Goal: Find contact information: Find contact information

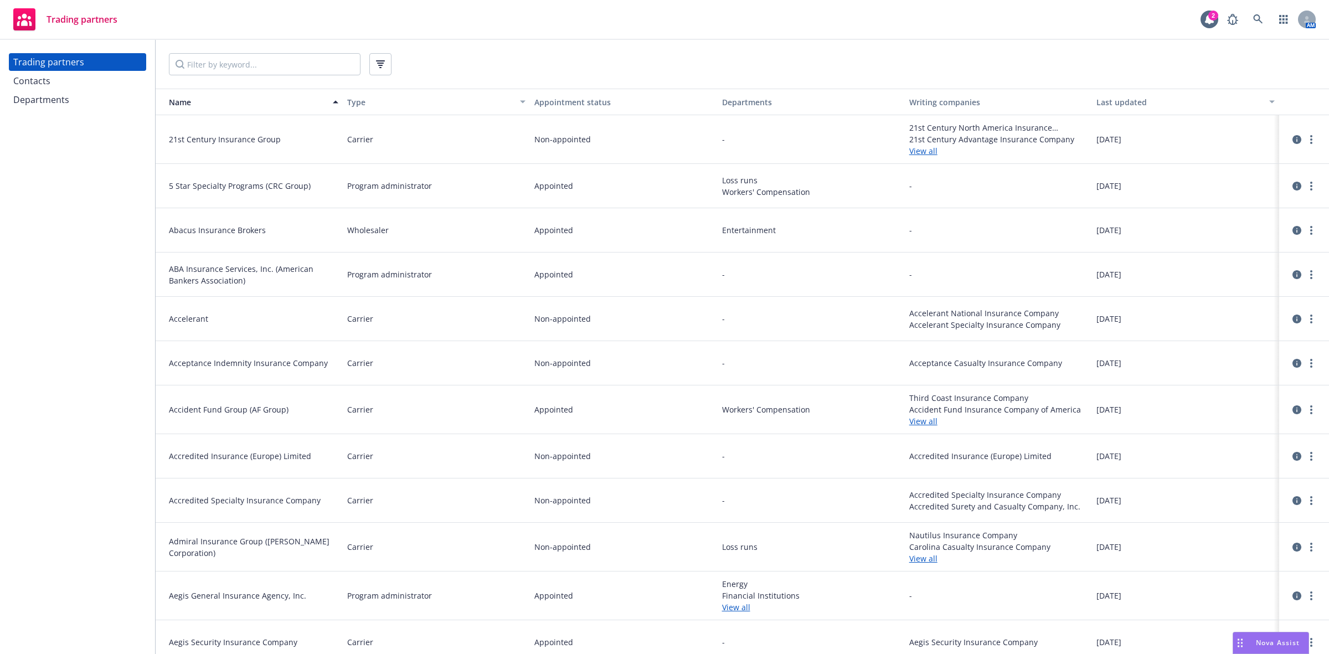
click at [75, 76] on div "Contacts" at bounding box center [77, 81] width 129 height 18
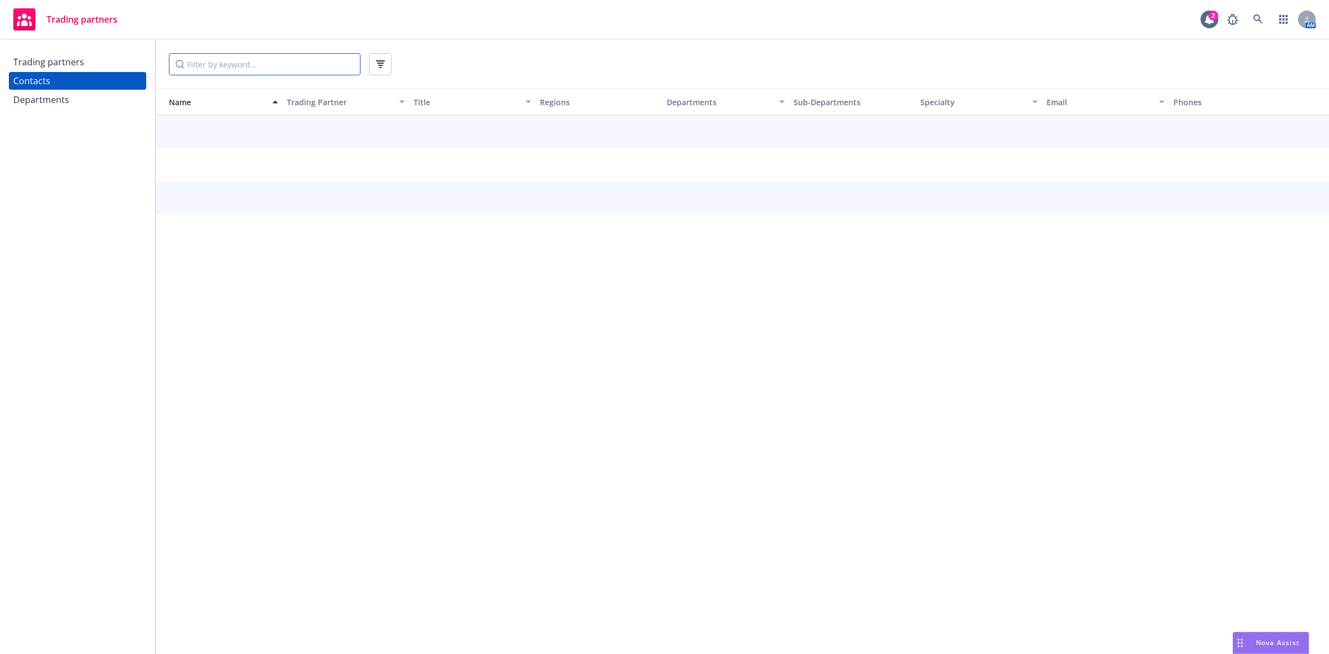
click at [214, 65] on input "Filter by keyword..." at bounding box center [265, 64] width 192 height 22
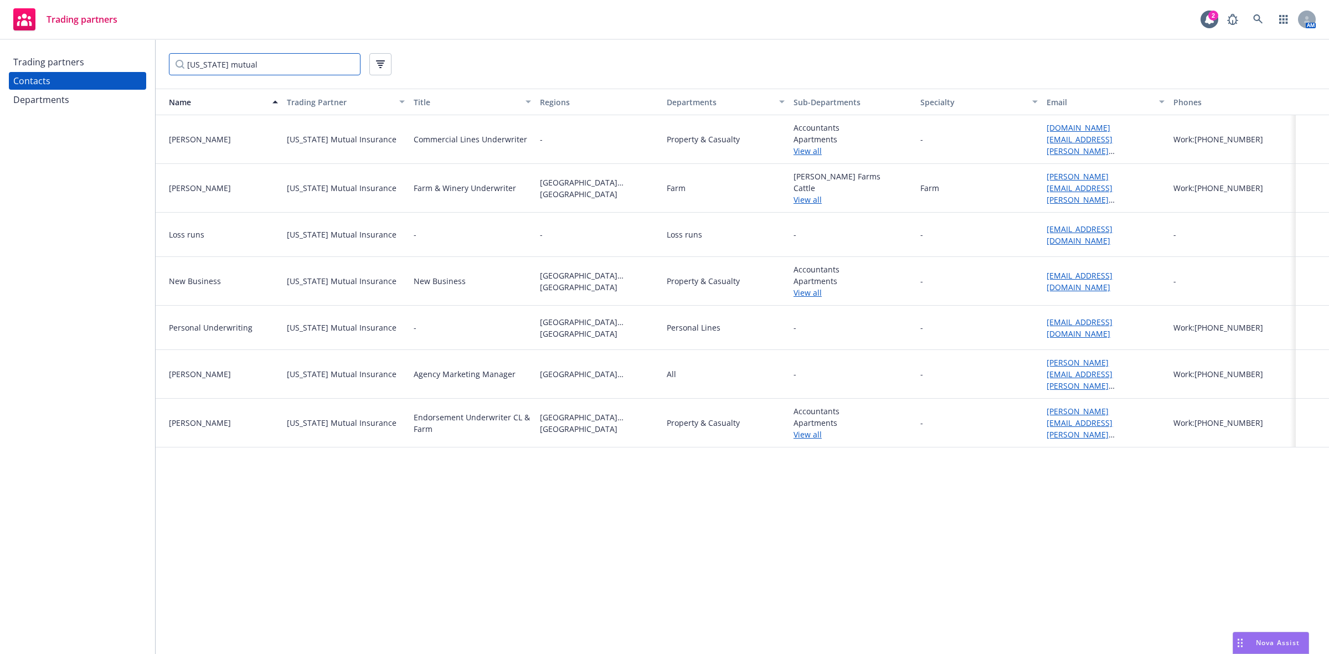
type input "Oregon mutual"
drag, startPoint x: 1252, startPoint y: 375, endPoint x: 1203, endPoint y: 378, distance: 49.4
click at [1203, 378] on div "Work: 503-565-3886" at bounding box center [1232, 374] width 127 height 49
drag, startPoint x: 1148, startPoint y: 381, endPoint x: 1047, endPoint y: 379, distance: 100.3
click at [1047, 379] on div "Sarah.Clark@ormutual.com" at bounding box center [1105, 374] width 127 height 49
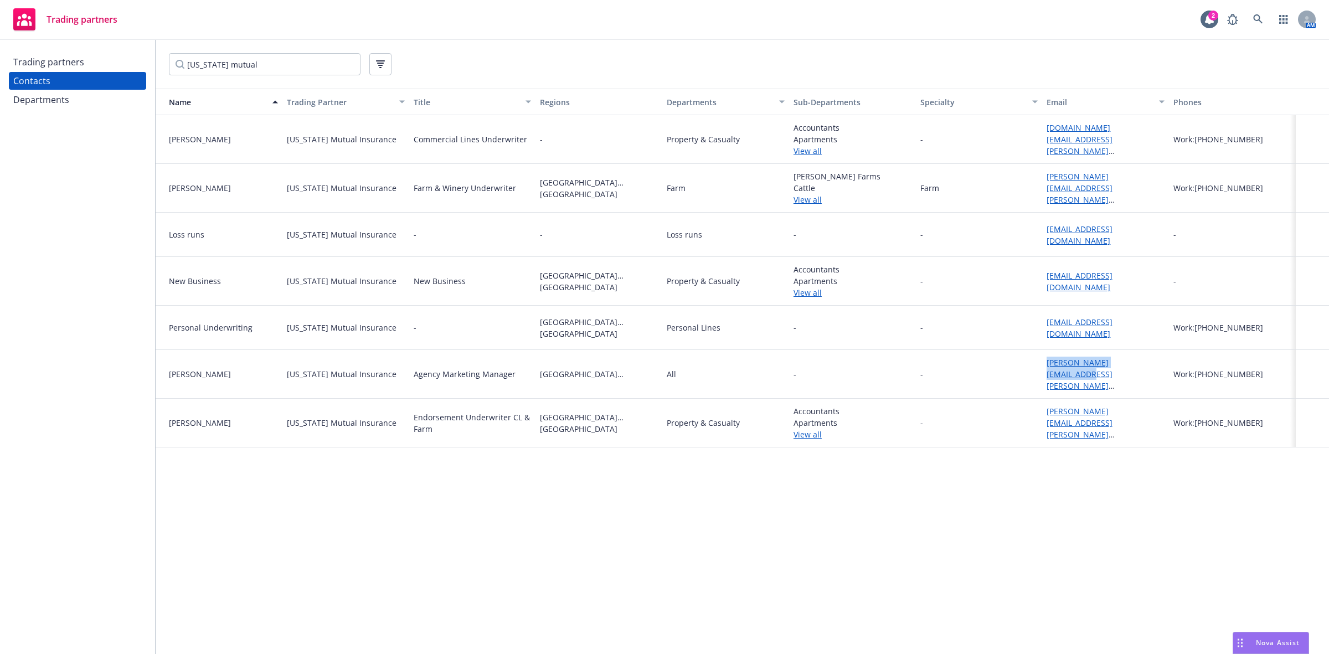
copy link "Sarah.Clark@ormutual.com"
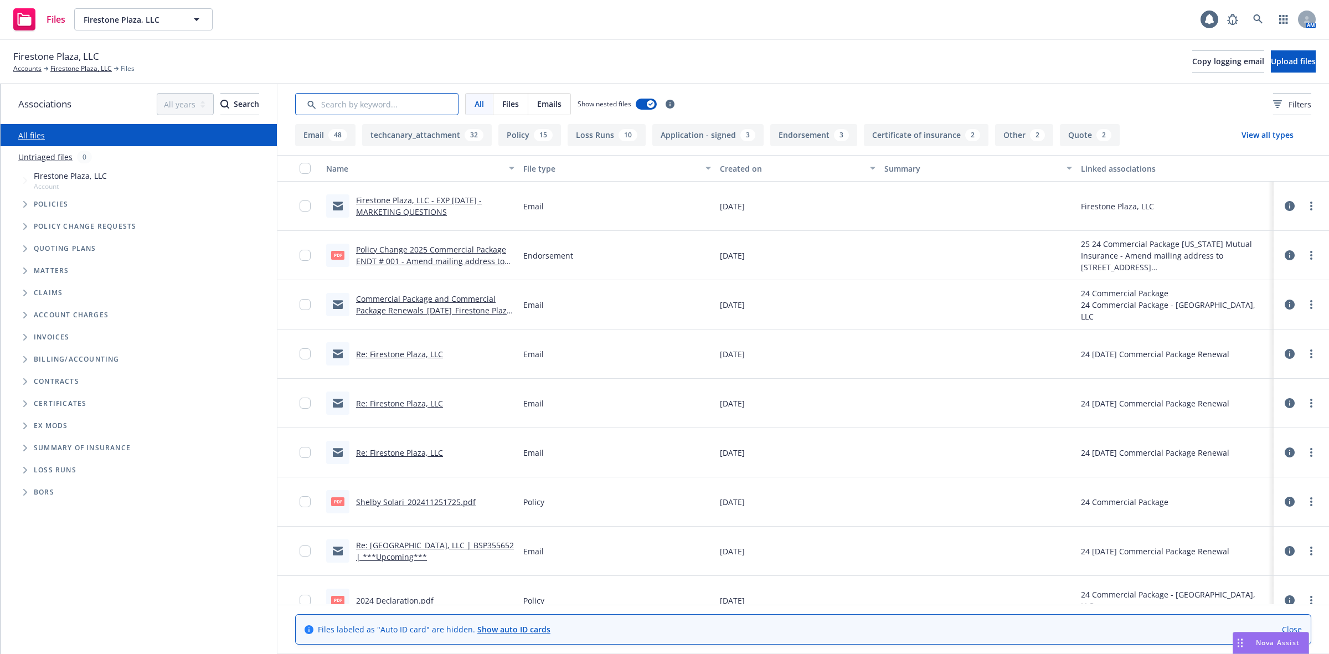
click at [372, 110] on input "Search by keyword..." at bounding box center [376, 104] width 163 height 22
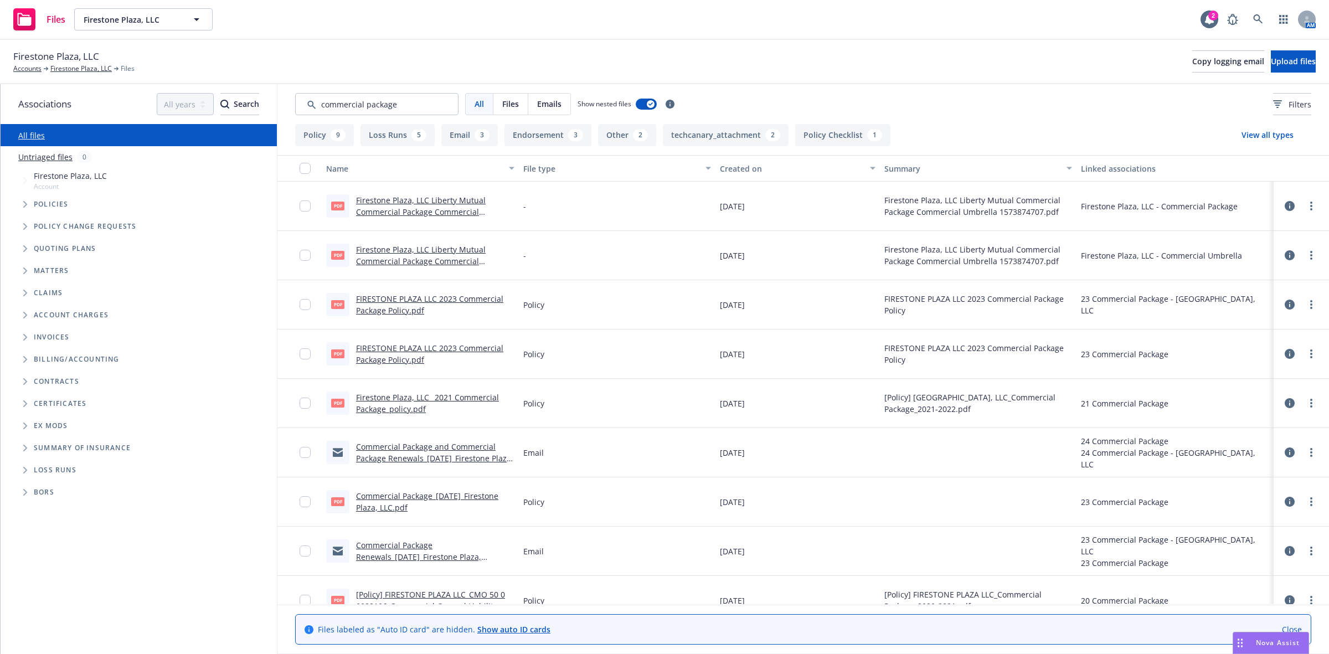
click at [415, 449] on link "Commercial Package and Commercial Package Renewals_[DATE]_Firestone Plaza, LLC.…" at bounding box center [434, 458] width 157 height 34
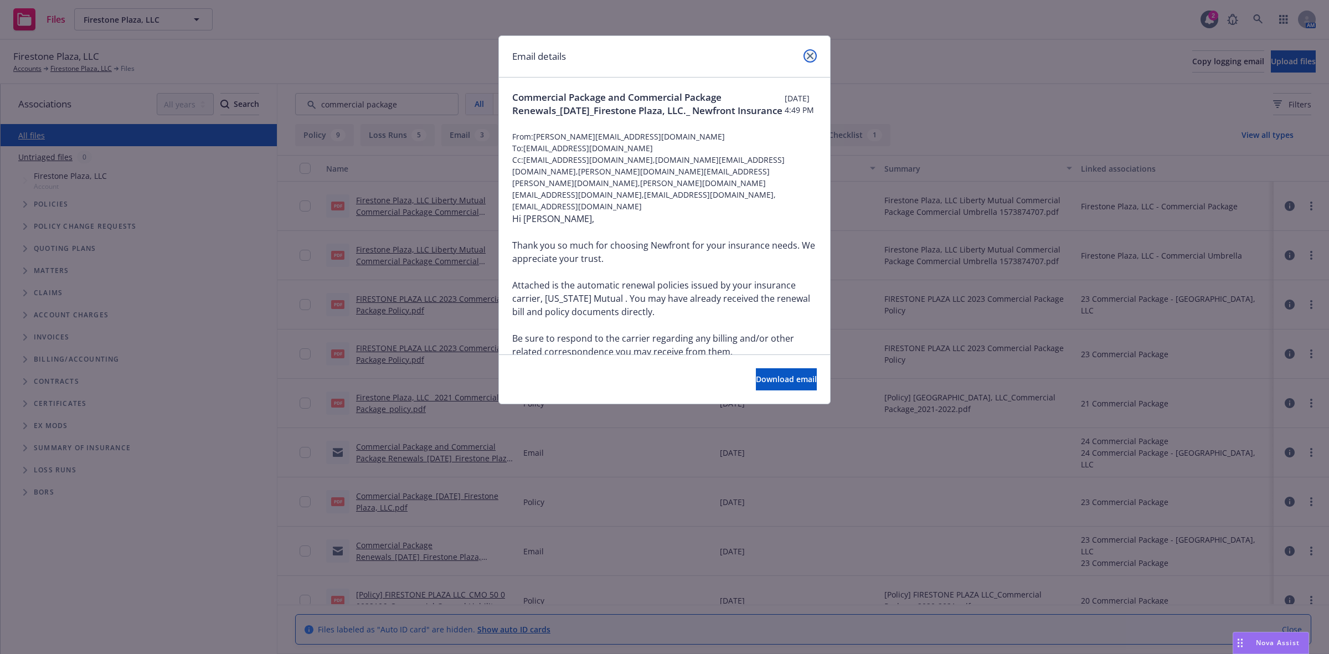
click at [815, 55] on link "close" at bounding box center [810, 55] width 13 height 13
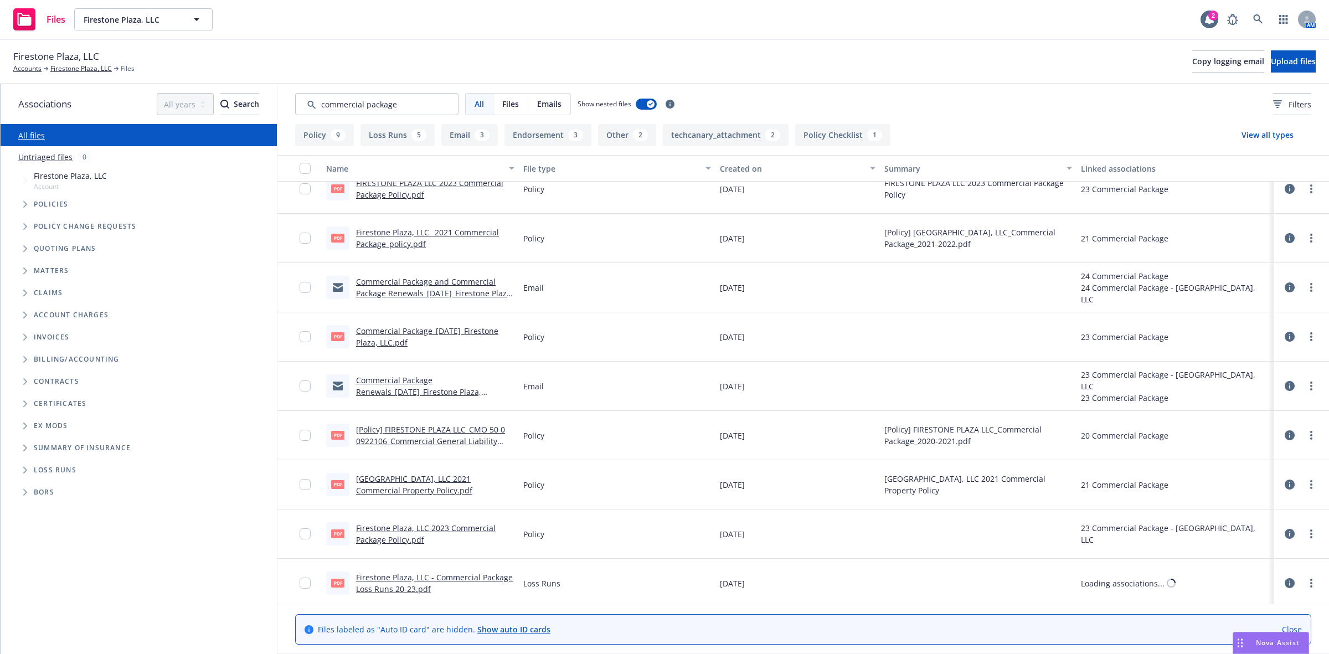
scroll to position [208, 0]
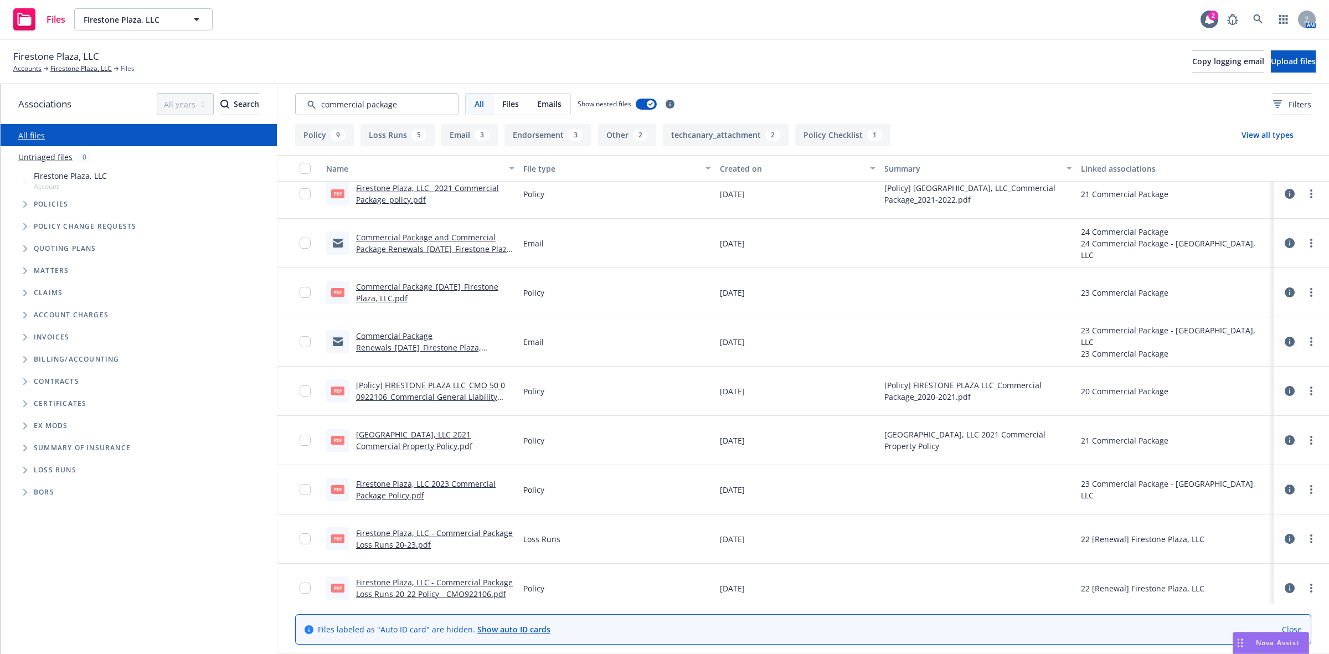
click at [397, 338] on link "Commercial Package Renewals_12-17-2023_Firestone Plaza, LLC_Newfront Insurance" at bounding box center [418, 348] width 125 height 34
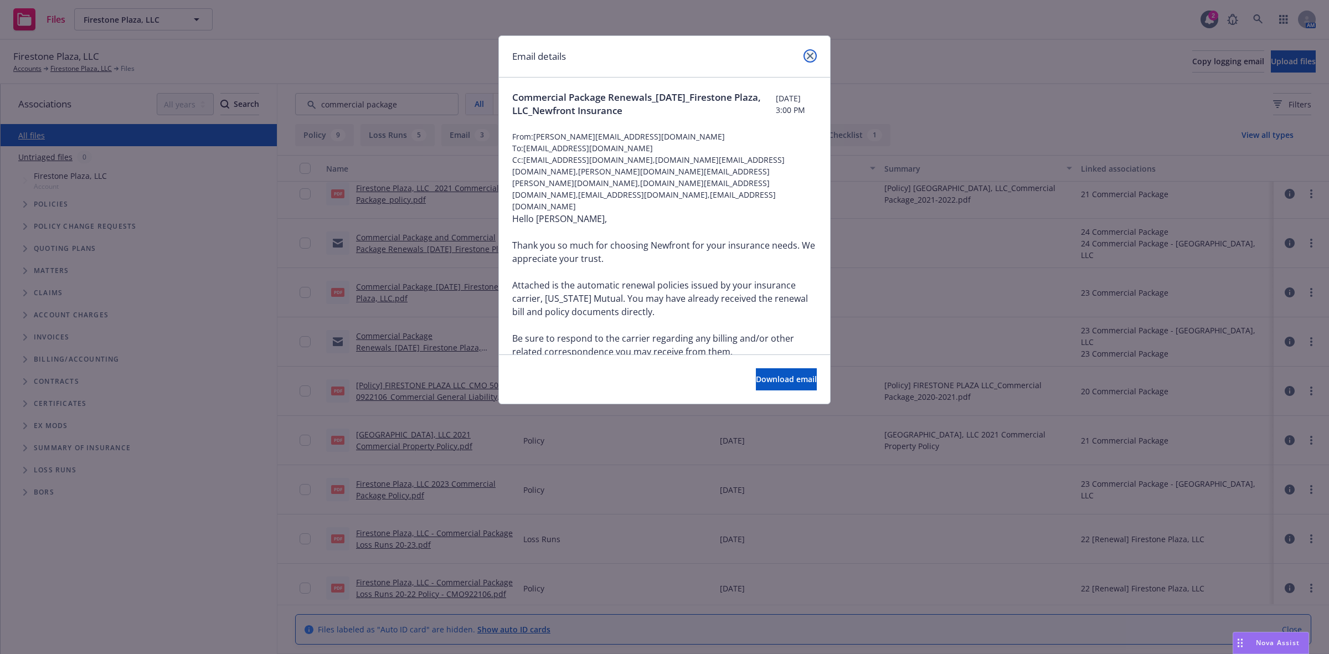
click at [813, 54] on icon "close" at bounding box center [810, 56] width 7 height 7
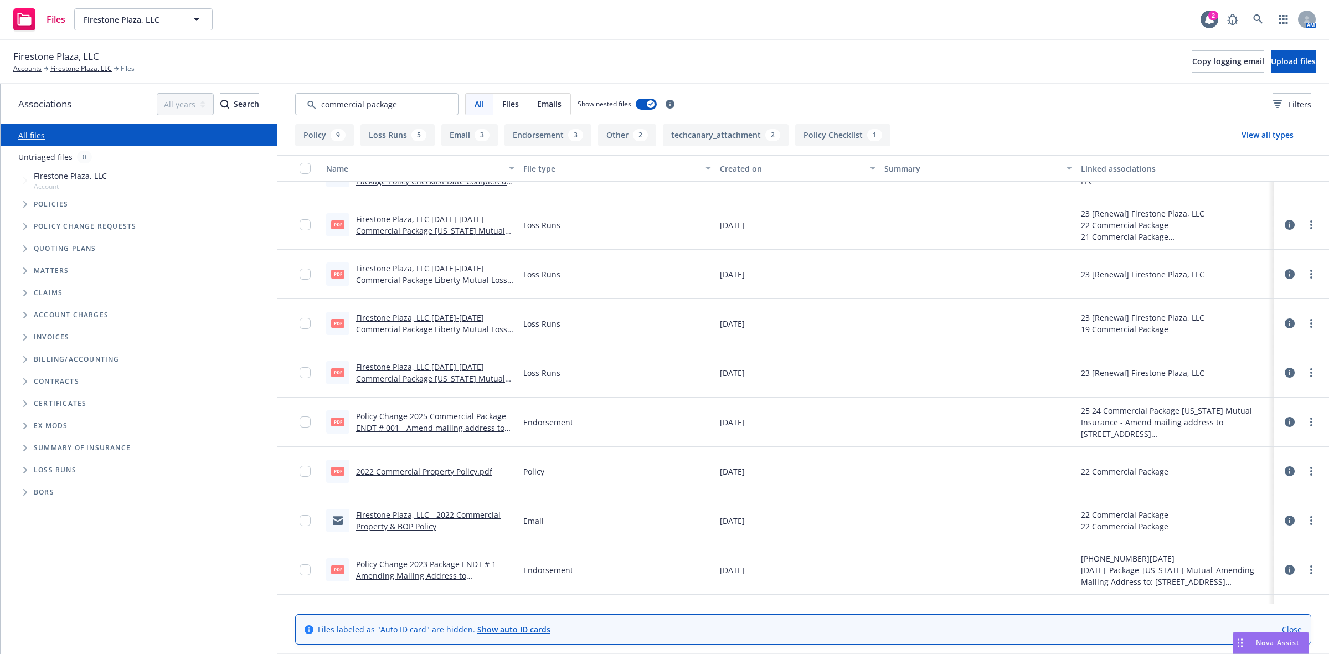
scroll to position [802, 0]
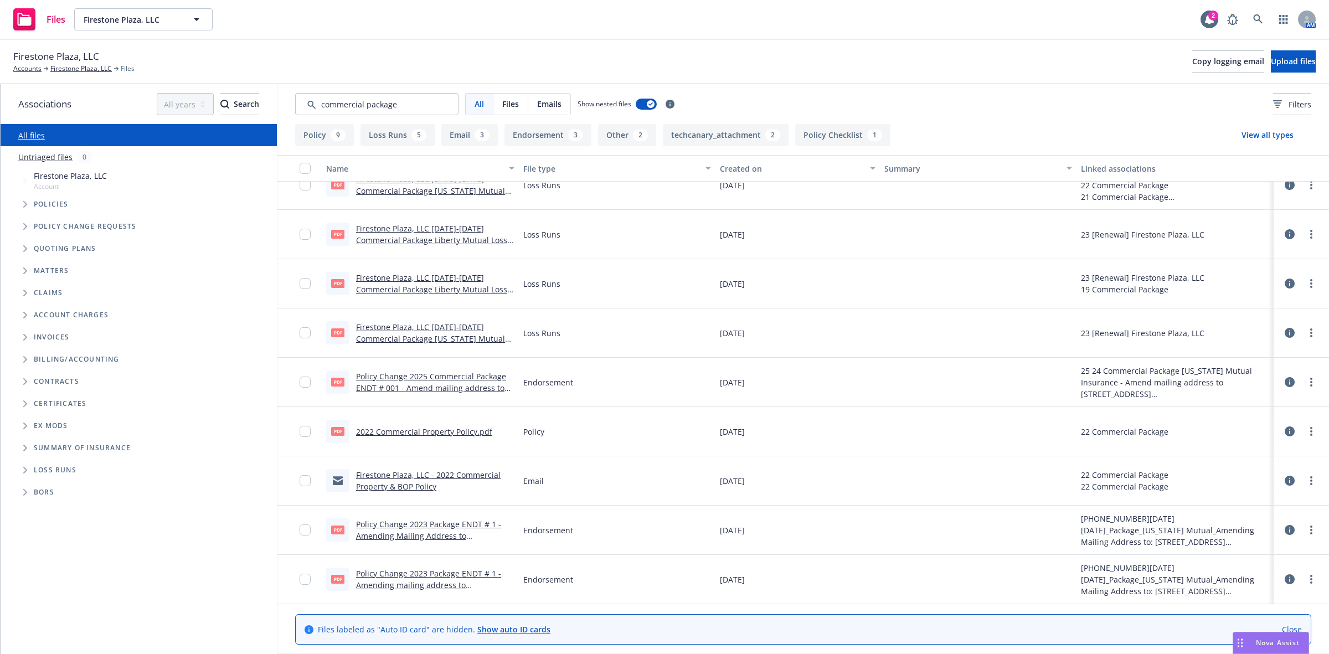
click at [379, 475] on link "Firestone Plaza, LLC - 2022 Commercial Property & BOP Policy" at bounding box center [428, 481] width 145 height 22
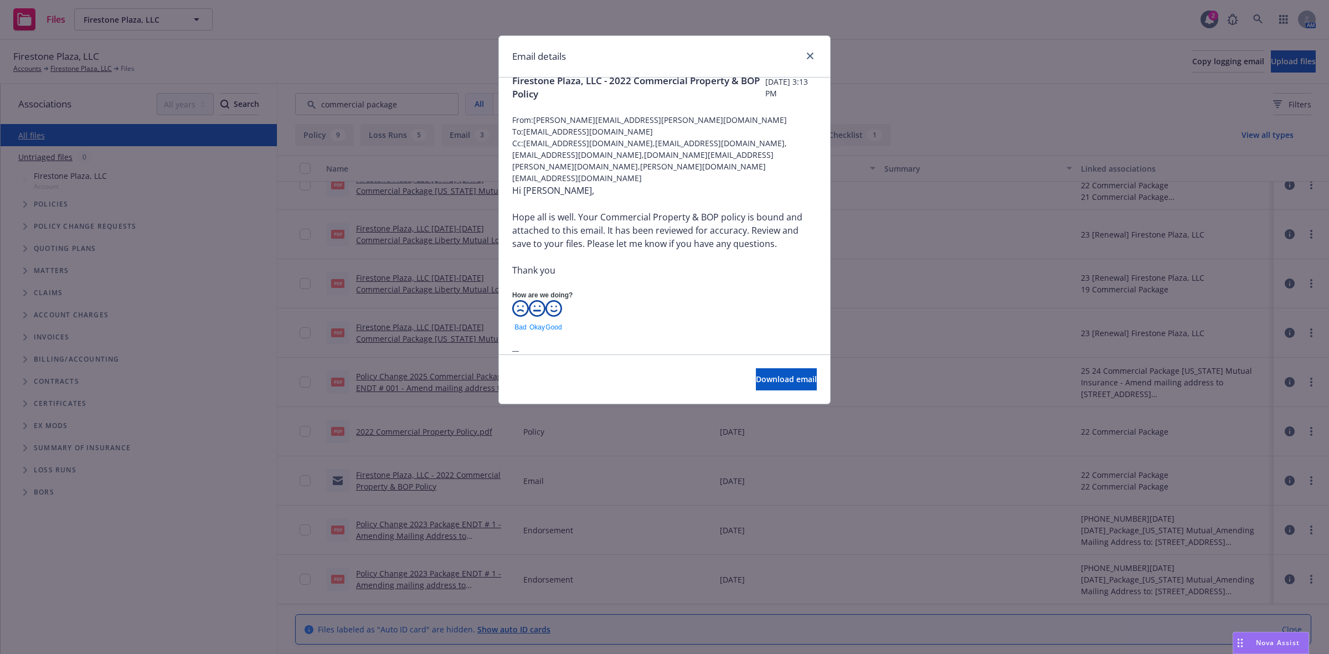
scroll to position [0, 0]
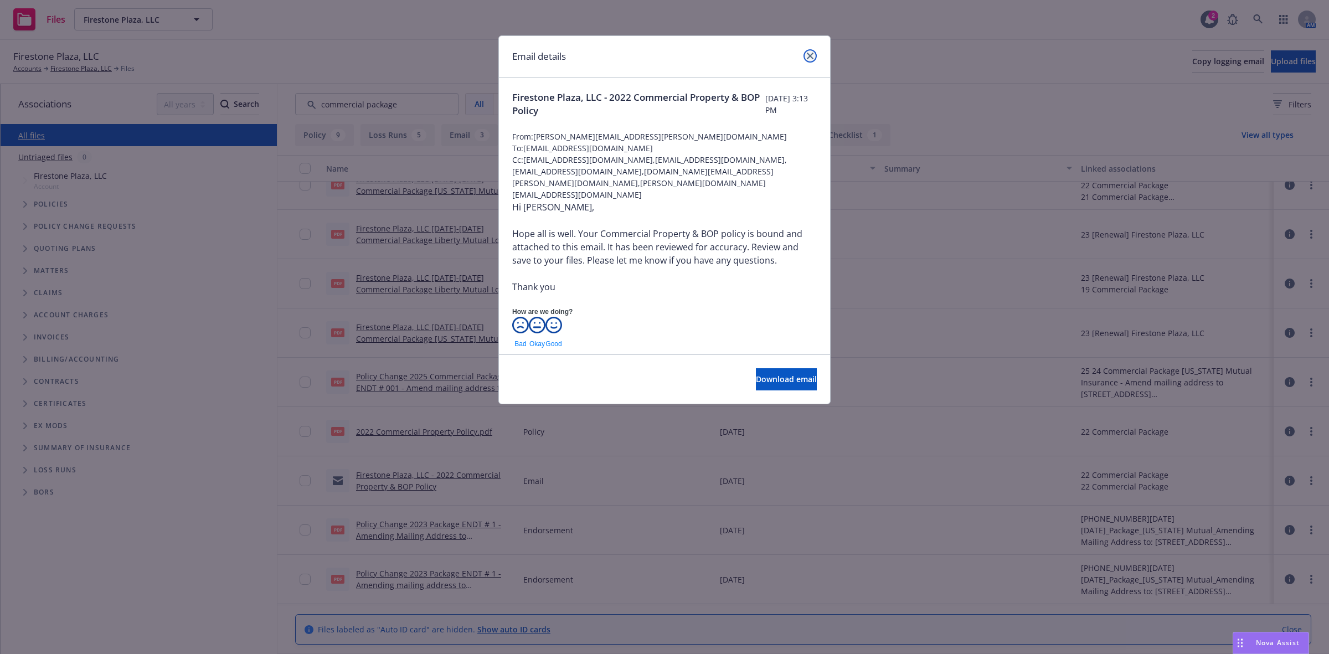
click at [809, 55] on icon "close" at bounding box center [810, 56] width 7 height 7
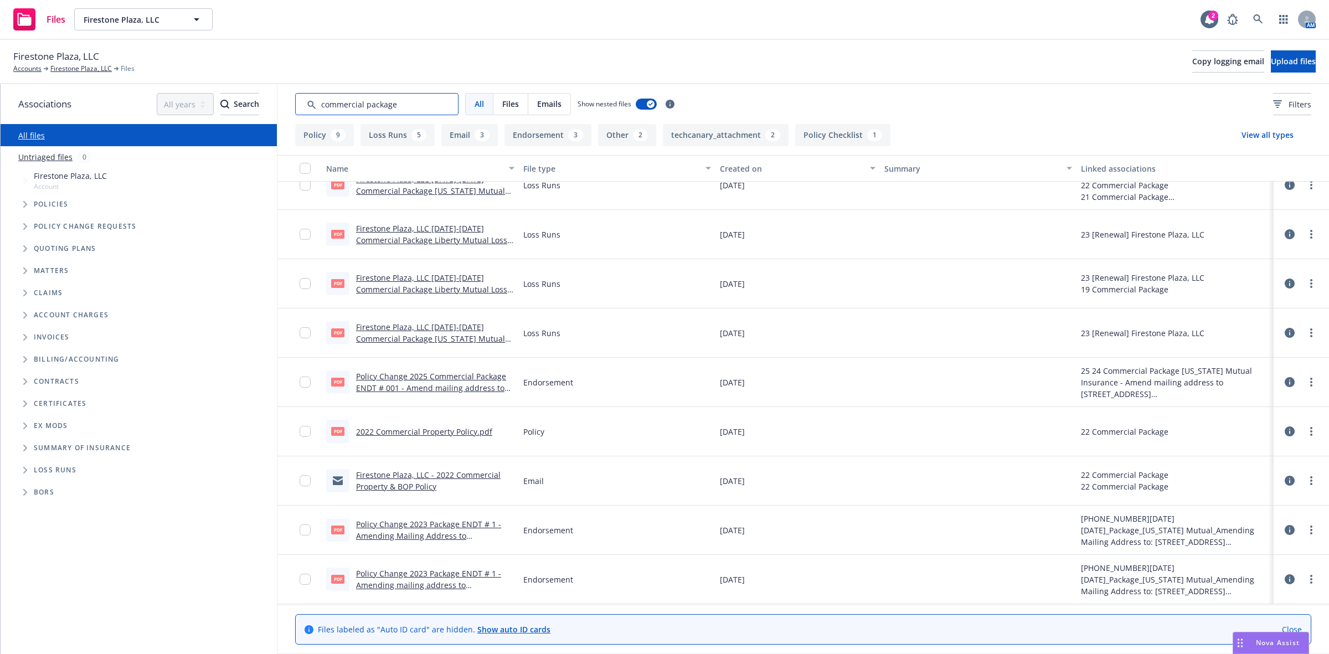
click at [439, 107] on input "Search by keyword..." at bounding box center [376, 104] width 163 height 22
drag, startPoint x: 444, startPoint y: 107, endPoint x: 252, endPoint y: 129, distance: 192.9
click at [252, 129] on div "Associations All years 2027 2026 2025 2024 2023 2022 2021 2020 2019 2018 2017 2…" at bounding box center [665, 369] width 1329 height 570
click at [409, 106] on input "Search by keyword..." at bounding box center [376, 104] width 163 height 22
click at [408, 106] on input "Search by keyword..." at bounding box center [376, 104] width 163 height 22
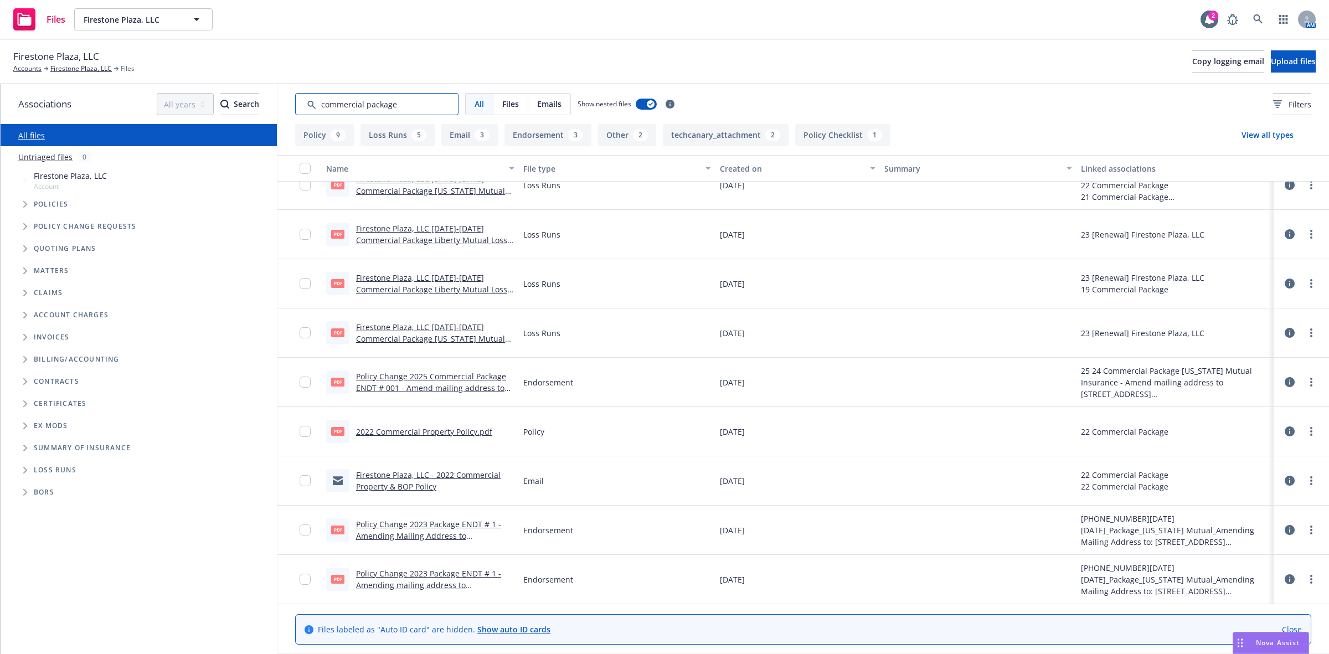
click at [396, 110] on input "Search by keyword..." at bounding box center [376, 104] width 163 height 22
drag, startPoint x: 400, startPoint y: 105, endPoint x: 350, endPoint y: 106, distance: 50.4
click at [350, 106] on input "Search by keyword..." at bounding box center [376, 104] width 163 height 22
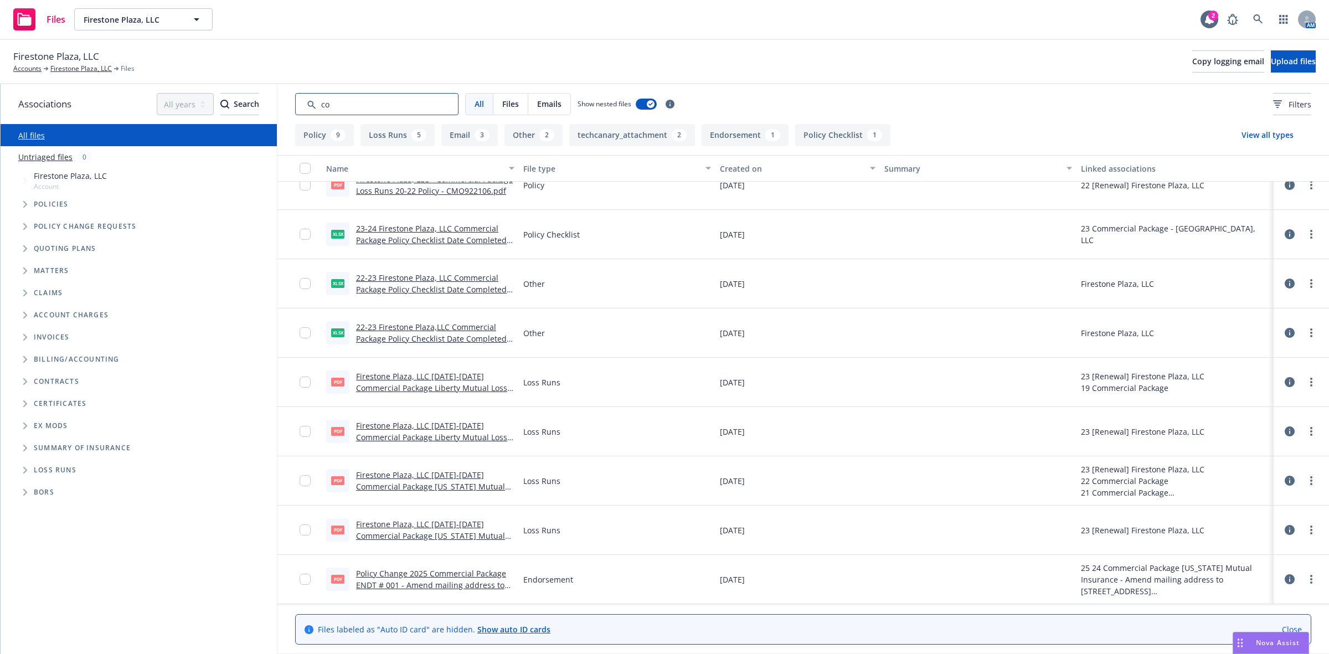
type input "c"
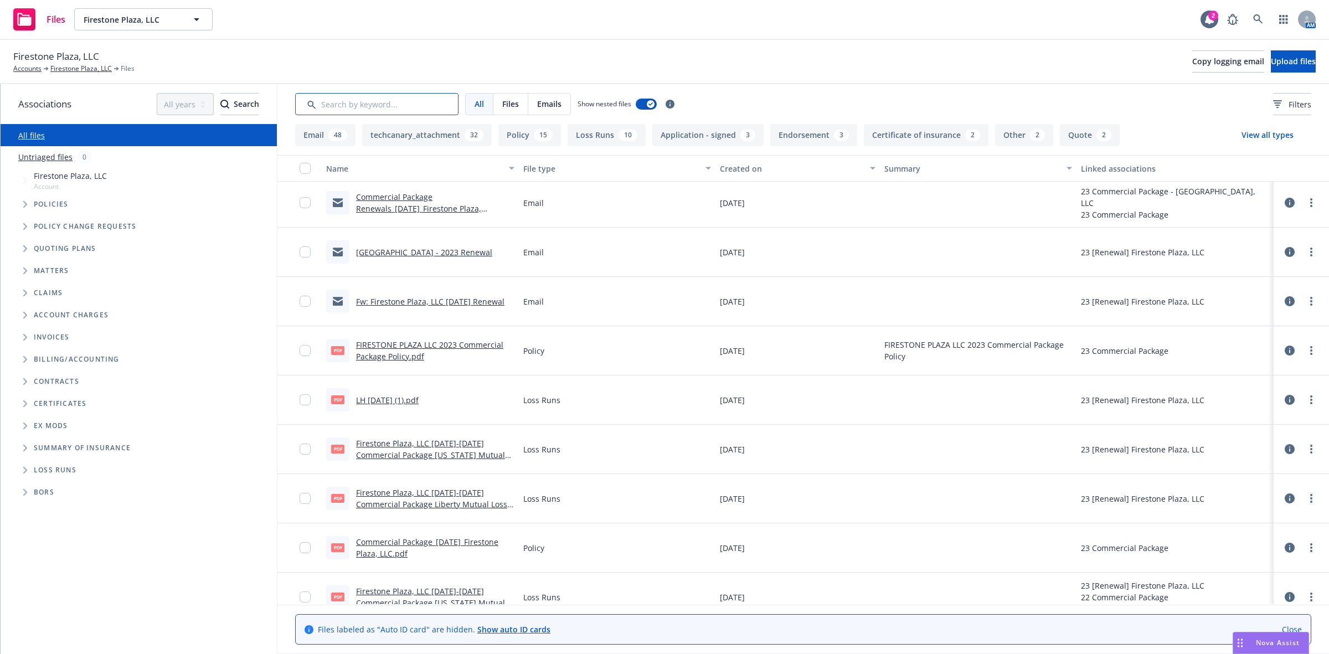
scroll to position [705, 0]
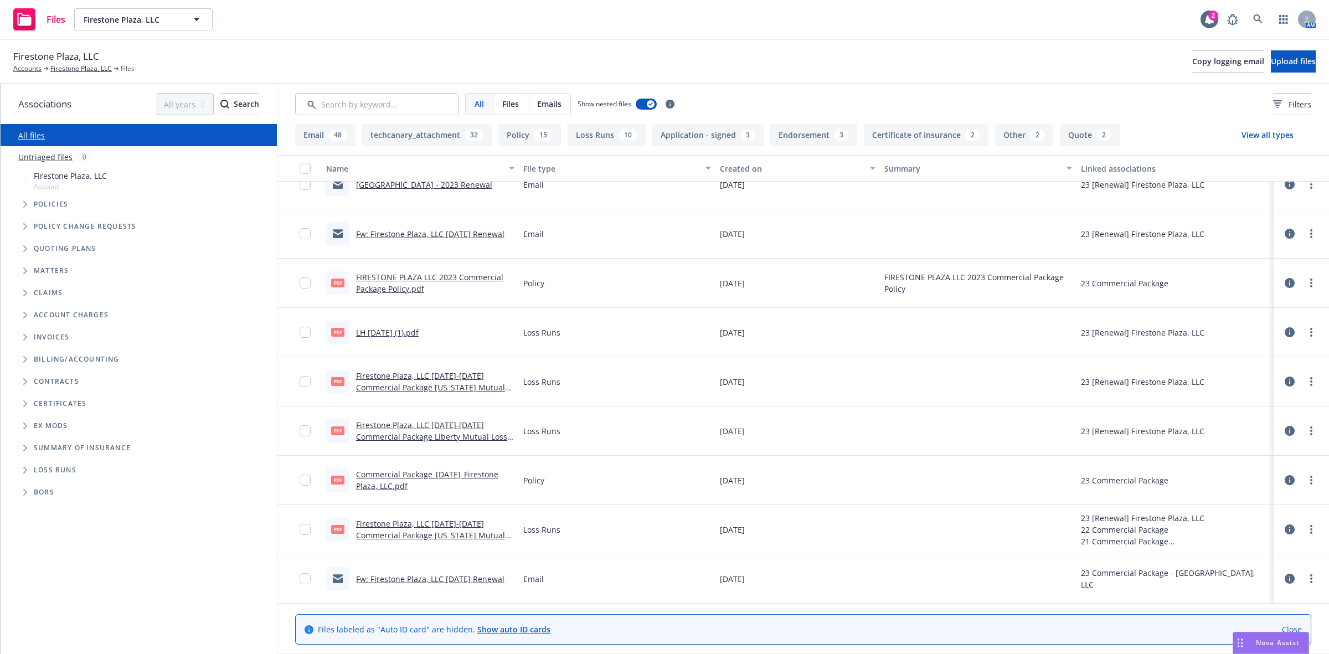
click at [21, 205] on span "Tree Example" at bounding box center [25, 205] width 18 height 18
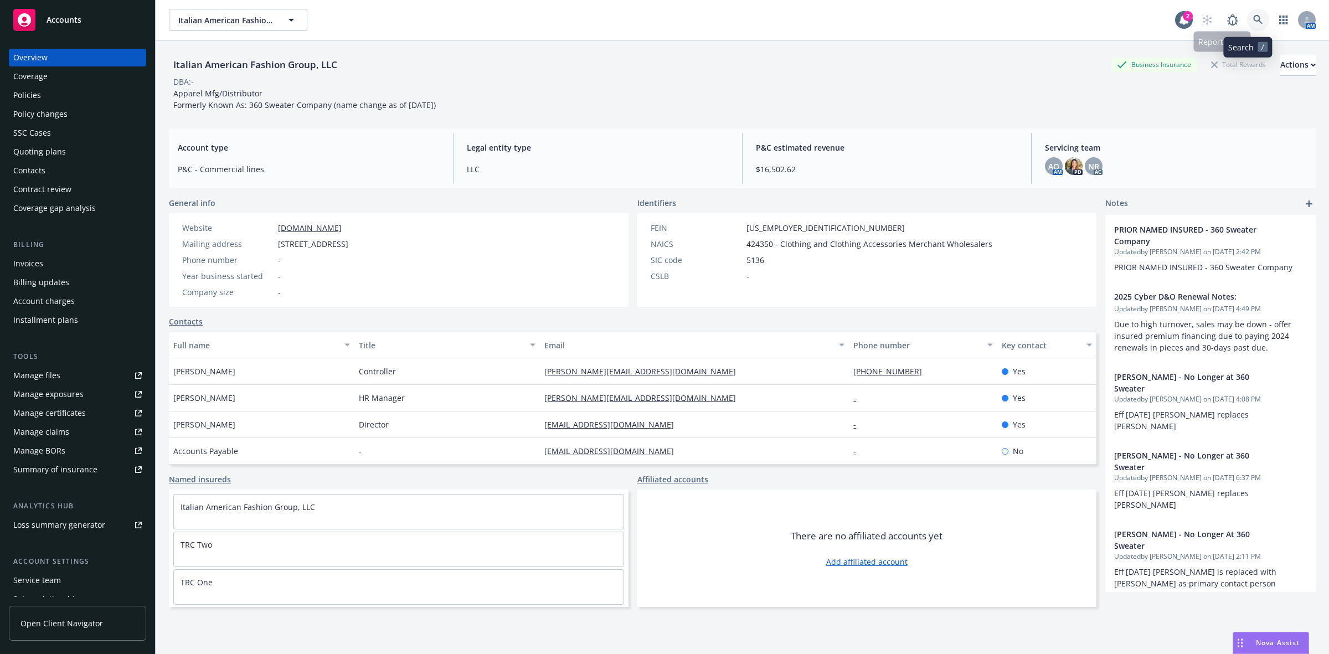
click at [1252, 12] on link at bounding box center [1258, 20] width 22 height 22
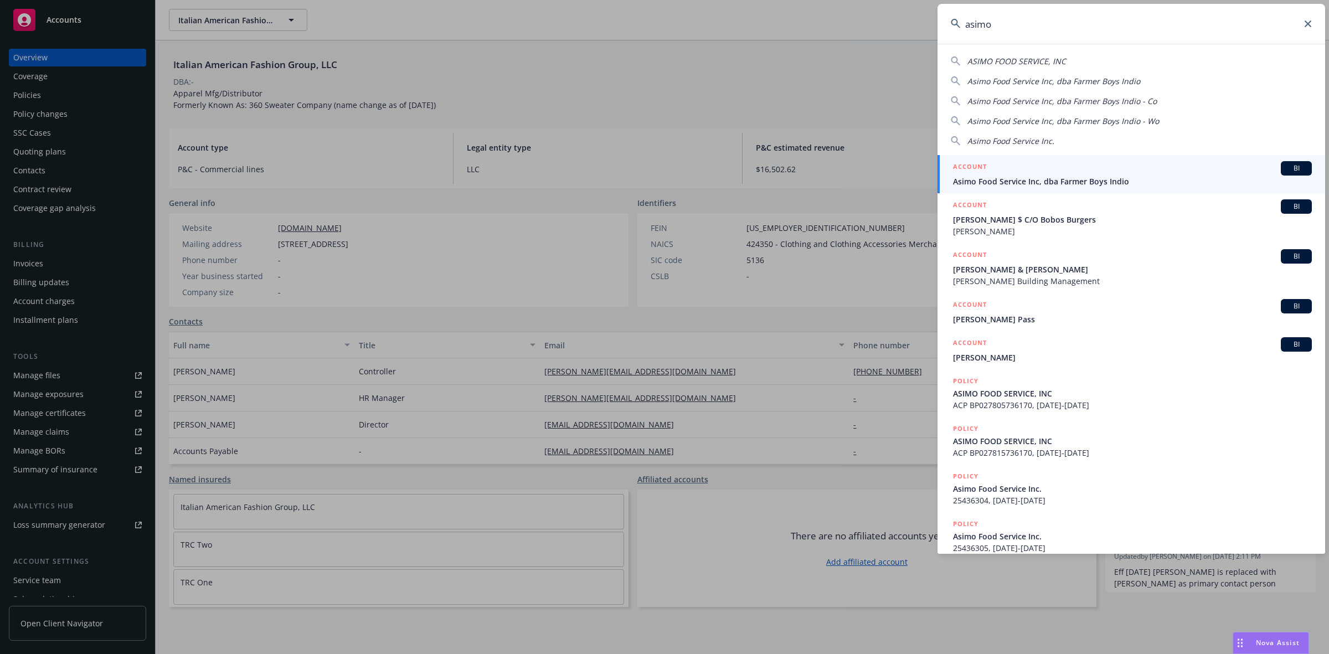
type input "asimo"
click at [1071, 183] on span "Asimo Food Service Inc, dba Farmer Boys Indio" at bounding box center [1132, 182] width 359 height 12
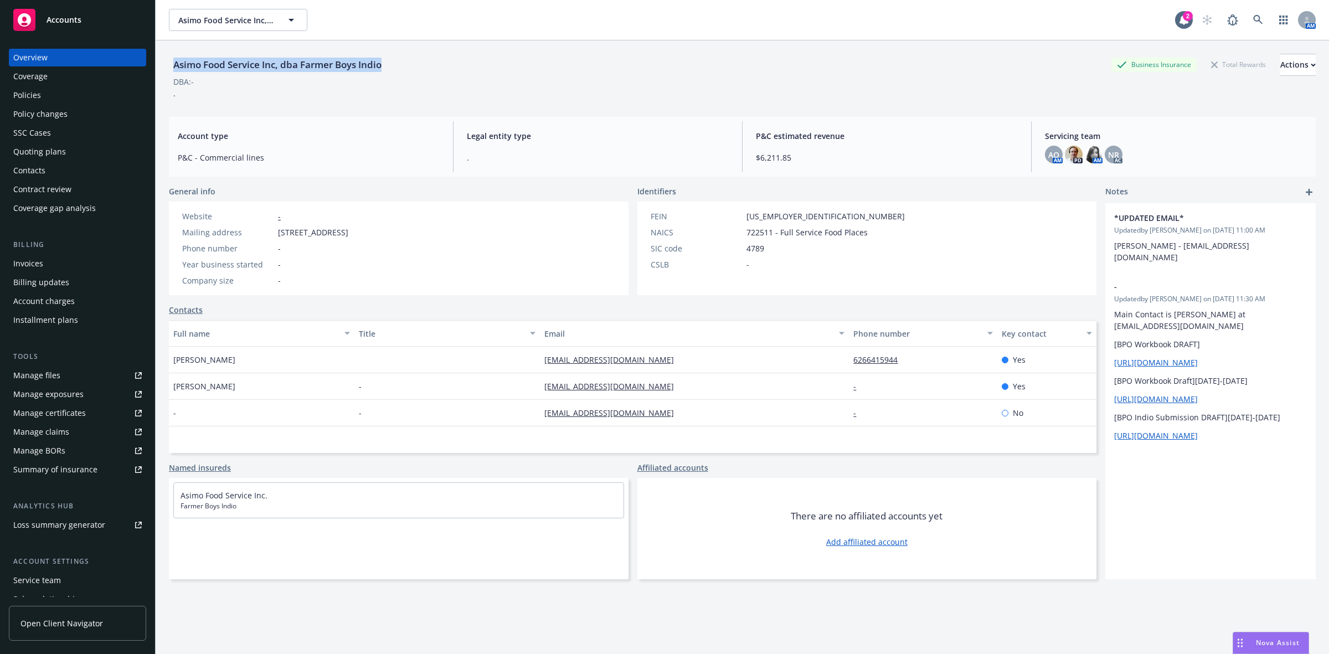
drag, startPoint x: 392, startPoint y: 72, endPoint x: 170, endPoint y: 74, distance: 222.1
click at [170, 74] on div "Asimo Food Service Inc, dba Farmer Boys Indio Business Insurance Total Rewards …" at bounding box center [742, 65] width 1147 height 22
copy div "Asimo Food Service Inc, dba Farmer Boys Indio"
click at [1288, 56] on button "Actions" at bounding box center [1298, 65] width 35 height 22
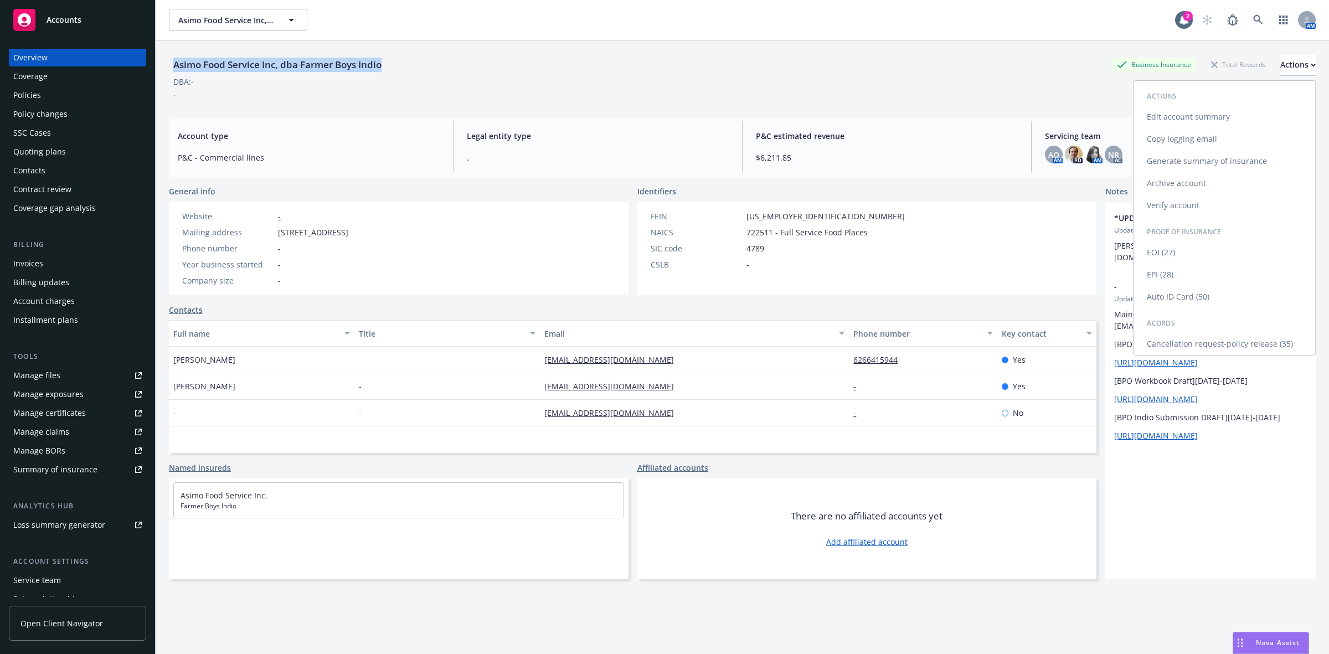
click at [1178, 136] on link "Copy logging email" at bounding box center [1225, 139] width 182 height 22
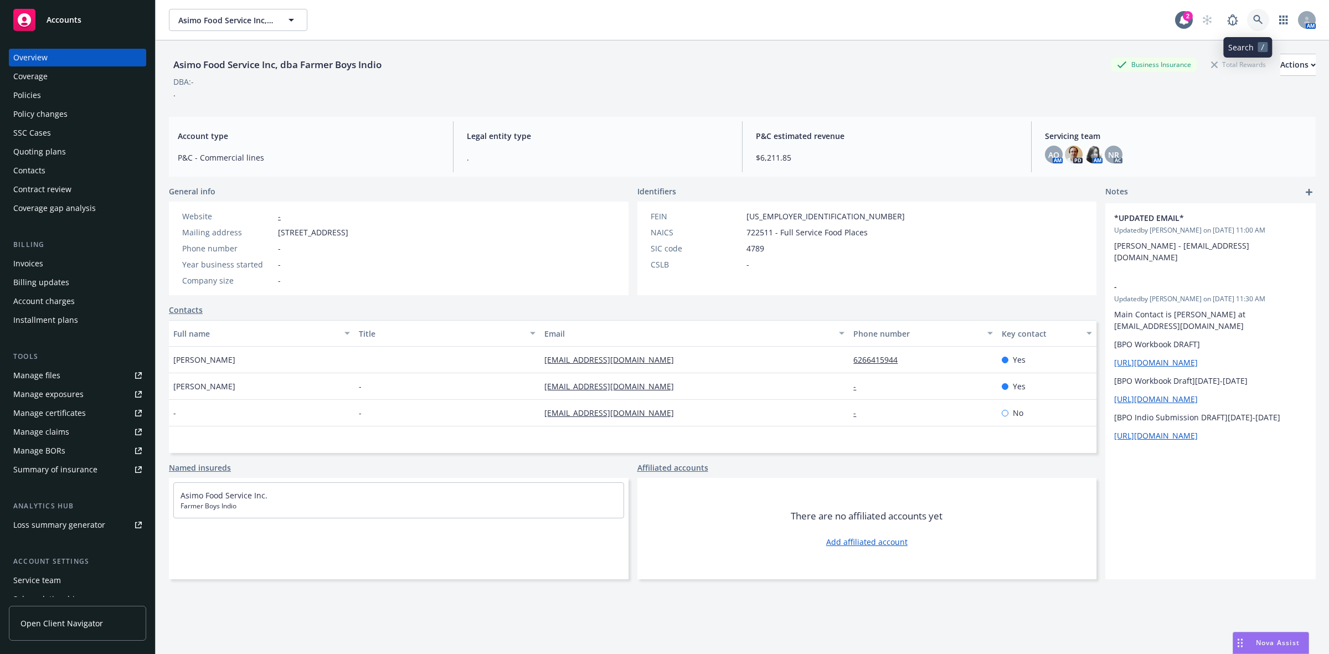
click at [1253, 19] on icon at bounding box center [1258, 20] width 10 height 10
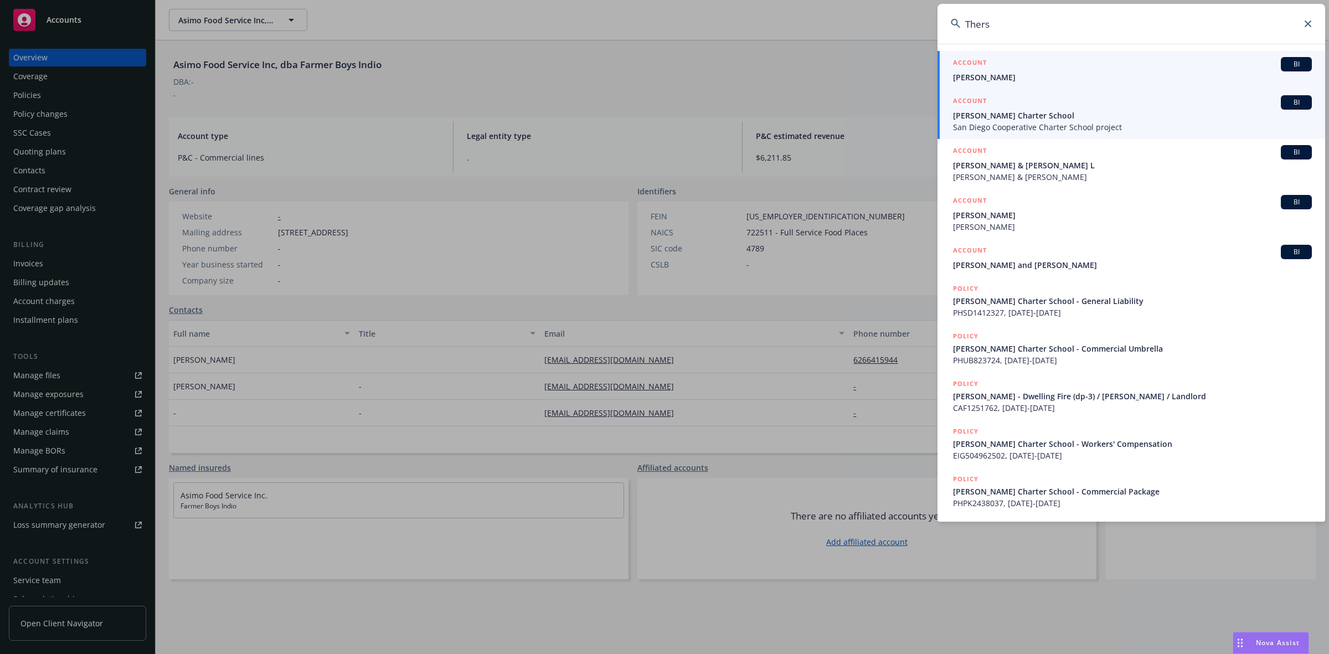
type input "Thers"
click at [1084, 112] on span "Theresa Hessling Charter School" at bounding box center [1132, 116] width 359 height 12
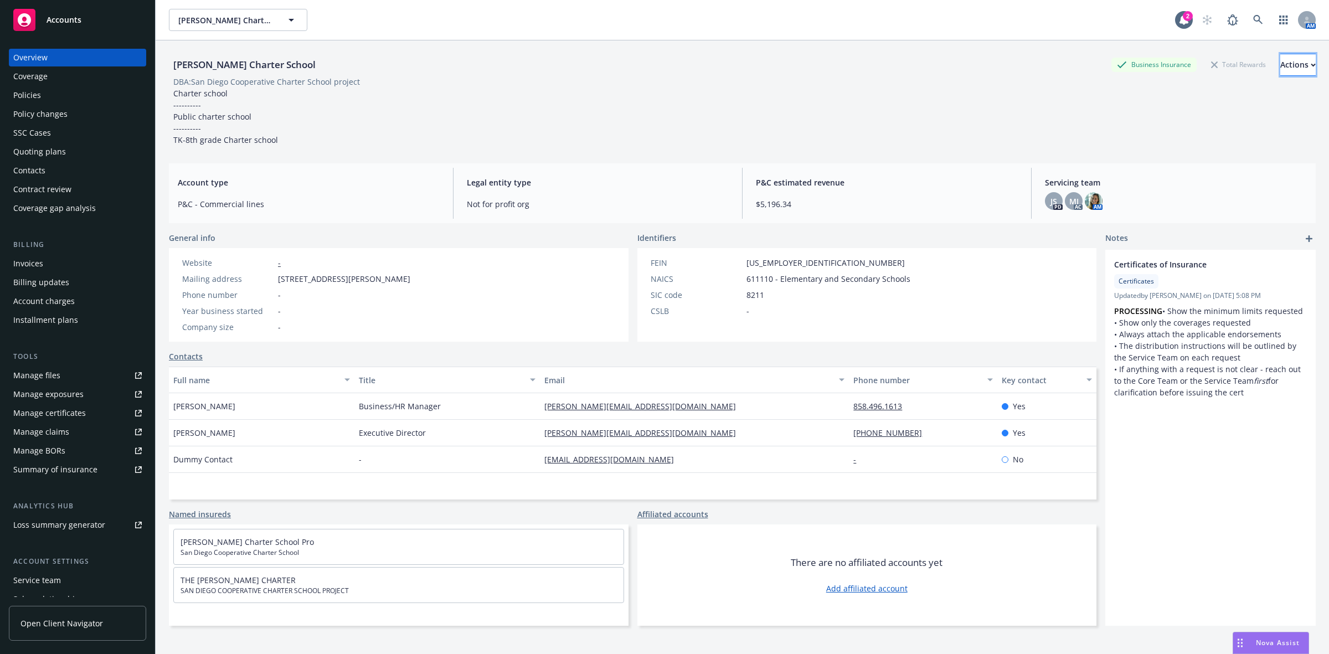
click at [1281, 68] on button "Actions" at bounding box center [1298, 65] width 35 height 22
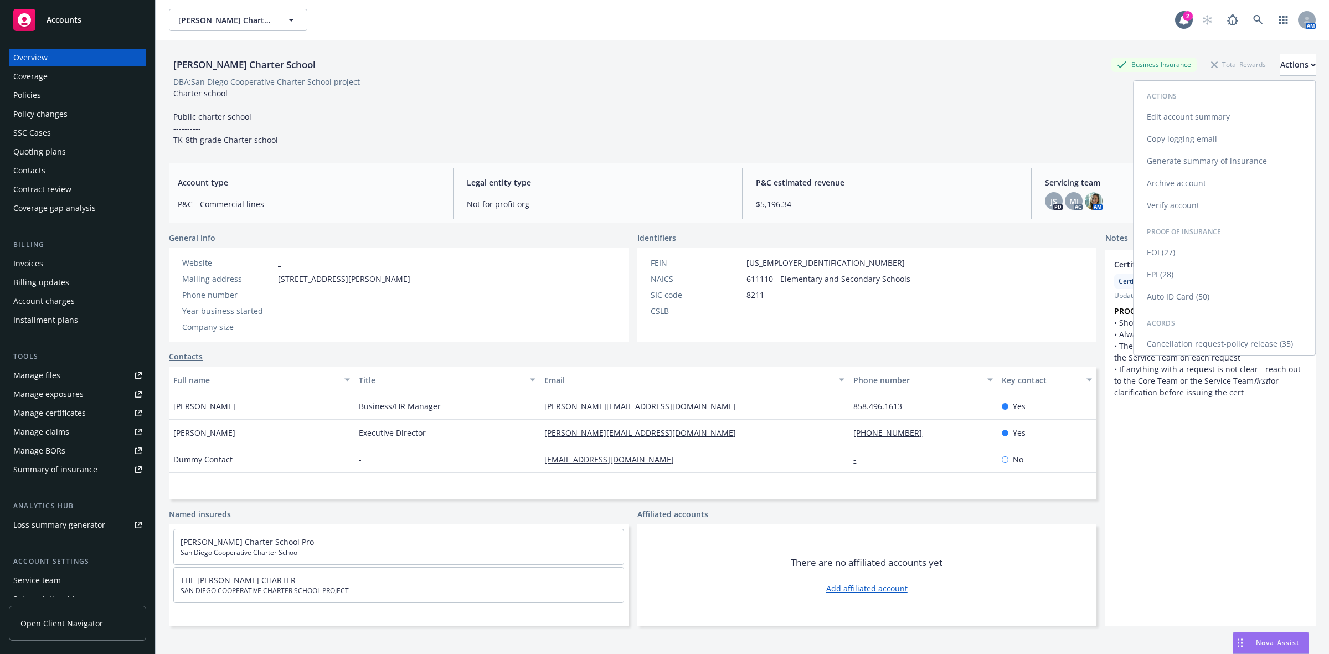
click at [1167, 134] on link "Copy logging email" at bounding box center [1225, 139] width 182 height 22
